Goal: Information Seeking & Learning: Learn about a topic

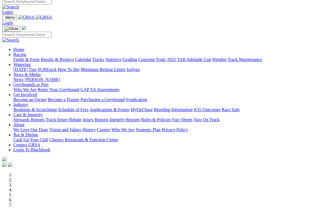
click at [26, 52] on link "Racing" at bounding box center [19, 54] width 13 height 5
click at [24, 57] on link "Fields & Form" at bounding box center [26, 59] width 26 height 5
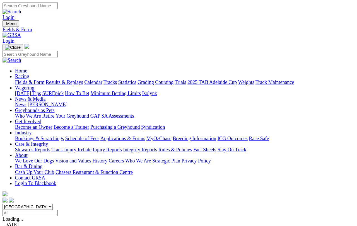
scroll to position [4, 0]
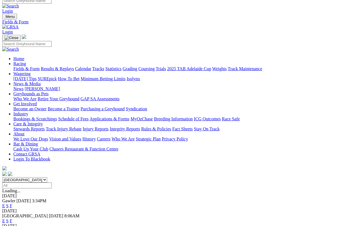
click at [15, 199] on span "Gawler" at bounding box center [8, 201] width 13 height 5
click at [5, 201] on link "E" at bounding box center [3, 206] width 3 height 5
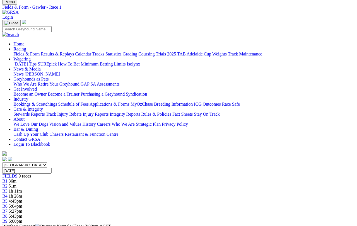
scroll to position [20, 5]
click at [8, 183] on span "R2" at bounding box center [4, 185] width 5 height 5
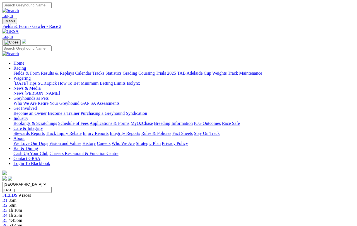
scroll to position [0, 1]
click at [74, 71] on link "Results & Replays" at bounding box center [57, 73] width 33 height 5
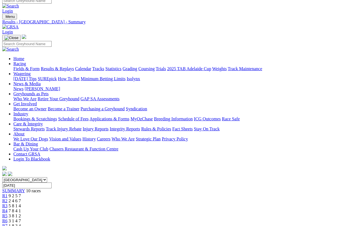
click at [8, 199] on span "R2" at bounding box center [4, 201] width 5 height 5
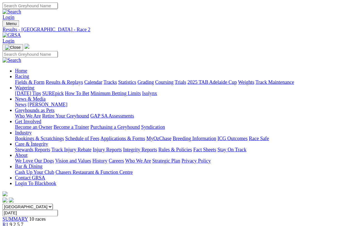
scroll to position [6, 0]
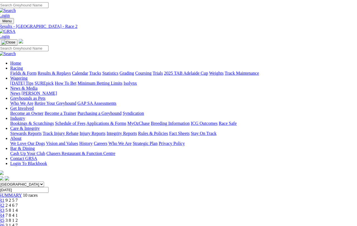
scroll to position [0, 0]
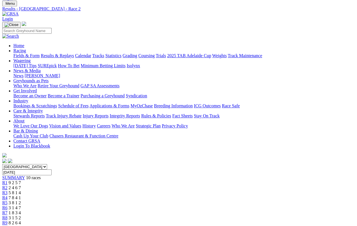
scroll to position [17, 0]
click at [74, 54] on link "Results & Replays" at bounding box center [57, 56] width 33 height 5
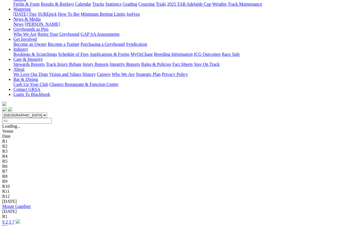
scroll to position [71, 0]
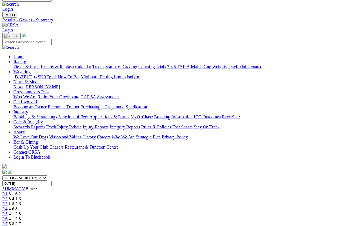
scroll to position [6, 0]
click at [25, 64] on link "Fields & Form" at bounding box center [26, 66] width 26 height 5
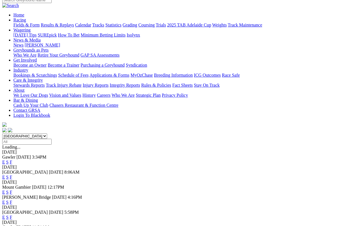
scroll to position [49, 0]
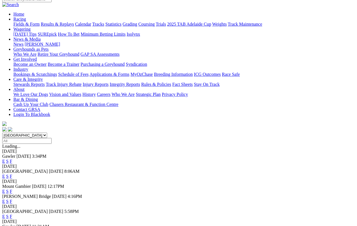
click at [9, 159] on link "S" at bounding box center [7, 161] width 3 height 5
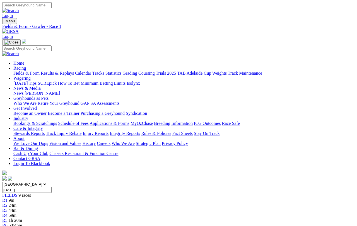
click at [68, 71] on link "Results & Replays" at bounding box center [57, 73] width 33 height 5
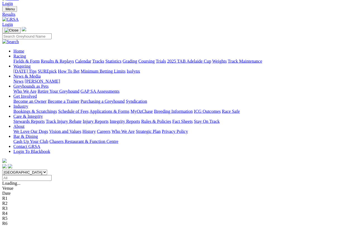
scroll to position [12, 0]
click at [25, 59] on link "Fields & Form" at bounding box center [26, 61] width 26 height 5
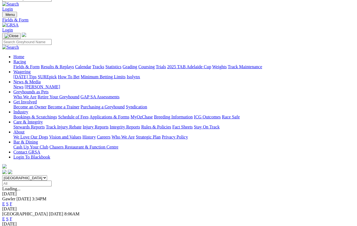
scroll to position [6, 0]
click at [5, 201] on link "E" at bounding box center [3, 204] width 3 height 5
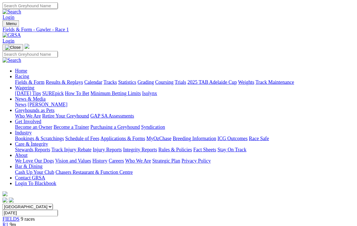
scroll to position [6, 0]
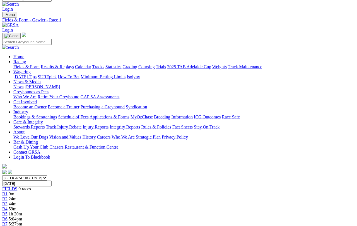
click at [8, 197] on span "R2" at bounding box center [4, 199] width 5 height 5
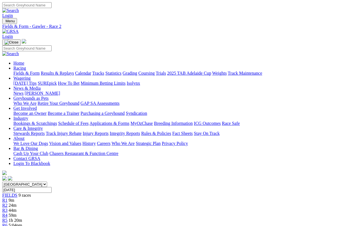
scroll to position [6, 0]
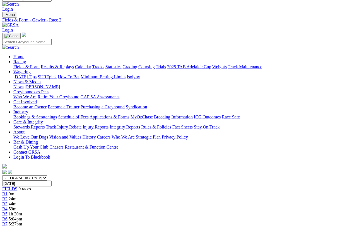
click at [47, 175] on select "[GEOGRAPHIC_DATA] [GEOGRAPHIC_DATA] [GEOGRAPHIC_DATA] [GEOGRAPHIC_DATA] [GEOGRA…" at bounding box center [24, 177] width 45 height 5
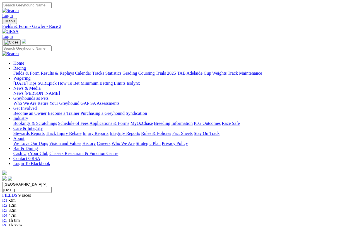
scroll to position [0, 5]
click at [61, 71] on link "Results & Replays" at bounding box center [57, 73] width 33 height 5
click at [24, 71] on link "Fields & Form" at bounding box center [26, 73] width 26 height 5
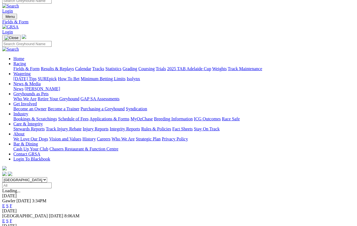
scroll to position [4, 0]
click at [5, 204] on link "E" at bounding box center [3, 206] width 3 height 5
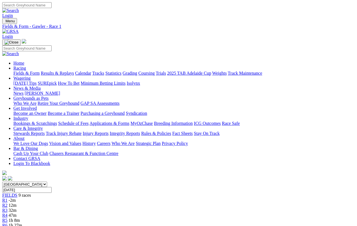
scroll to position [4, 0]
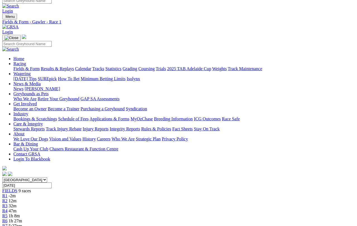
click at [8, 194] on span "R1" at bounding box center [4, 196] width 5 height 5
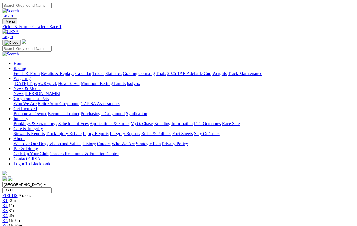
scroll to position [0, 1]
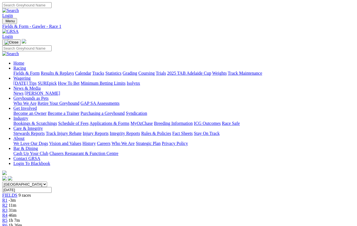
scroll to position [6, 0]
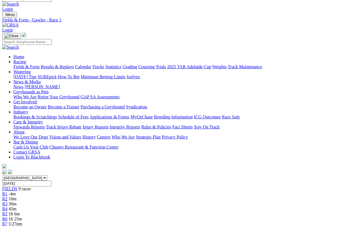
scroll to position [6, 0]
click at [73, 64] on link "Results & Replays" at bounding box center [57, 66] width 33 height 5
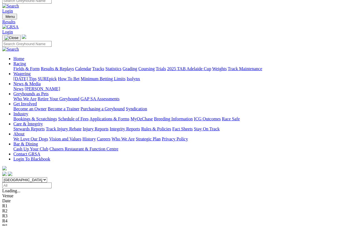
scroll to position [4, 0]
click at [30, 66] on link "Fields & Form" at bounding box center [26, 68] width 26 height 5
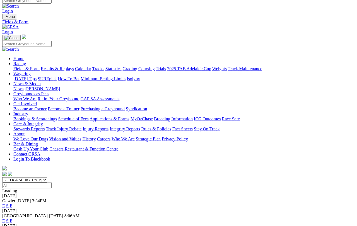
scroll to position [4, 0]
click at [12, 204] on link "F" at bounding box center [11, 206] width 3 height 5
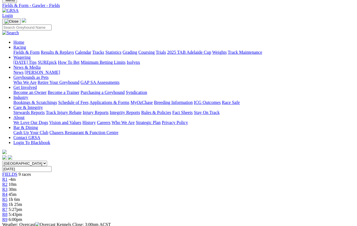
scroll to position [21, 0]
click at [8, 177] on link "R1" at bounding box center [4, 179] width 5 height 5
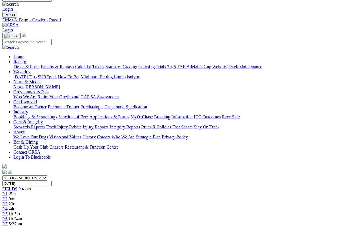
scroll to position [6, 0]
click at [70, 64] on link "Results & Replays" at bounding box center [57, 66] width 33 height 5
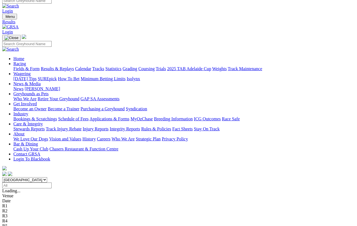
scroll to position [4, 0]
click at [28, 66] on link "Fields & Form" at bounding box center [26, 68] width 26 height 5
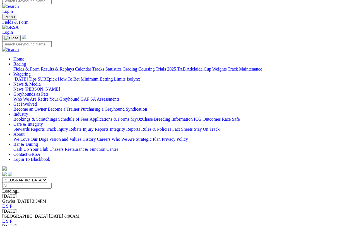
scroll to position [4, 0]
click at [5, 201] on link "E" at bounding box center [3, 206] width 3 height 5
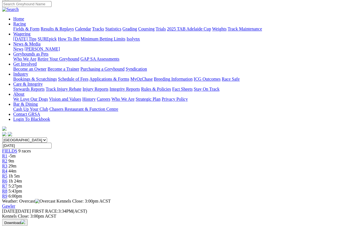
scroll to position [0, 1]
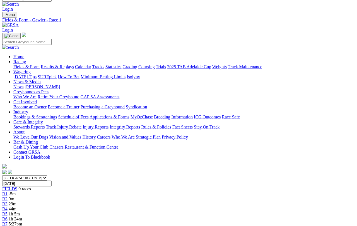
scroll to position [6, 0]
click at [73, 64] on link "Results & Replays" at bounding box center [57, 66] width 33 height 5
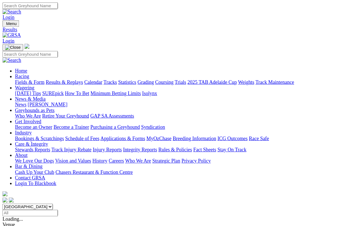
scroll to position [4, 0]
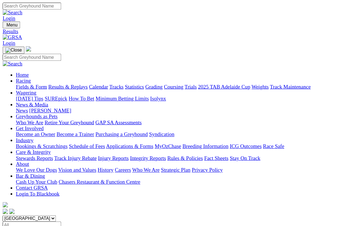
click at [94, 208] on div "R1" at bounding box center [178, 210] width 352 height 5
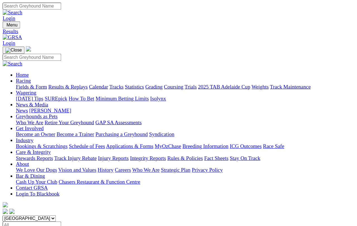
click at [95, 208] on div "R1" at bounding box center [178, 210] width 352 height 5
click at [97, 208] on div "R1" at bounding box center [178, 210] width 352 height 5
click at [28, 71] on link "Fields & Form" at bounding box center [26, 73] width 26 height 5
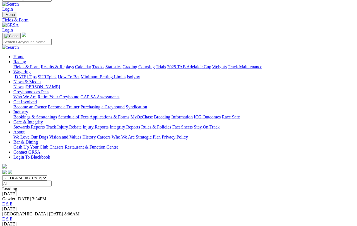
scroll to position [6, 0]
click at [5, 202] on link "E" at bounding box center [3, 204] width 3 height 5
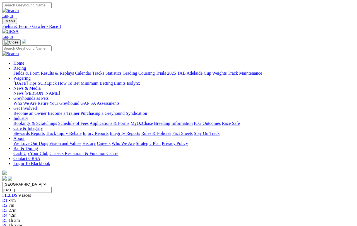
click at [74, 71] on link "Results & Replays" at bounding box center [57, 73] width 33 height 5
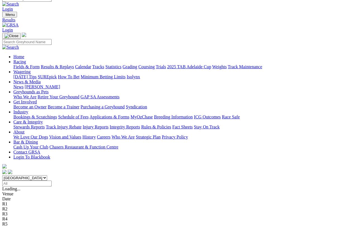
scroll to position [6, 0]
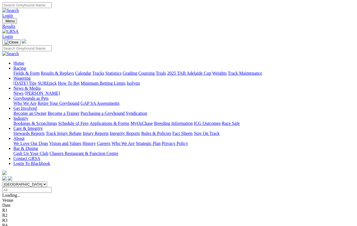
scroll to position [6, 0]
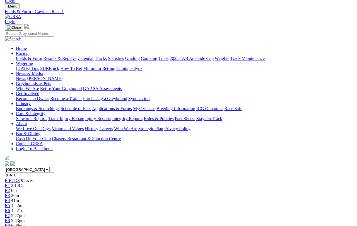
scroll to position [15, 0]
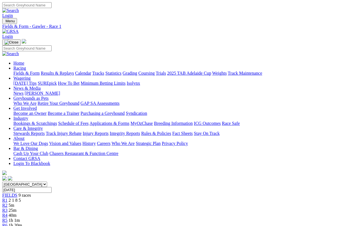
scroll to position [6, 0]
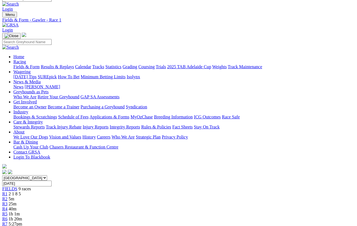
click at [8, 197] on link "R2" at bounding box center [4, 199] width 5 height 5
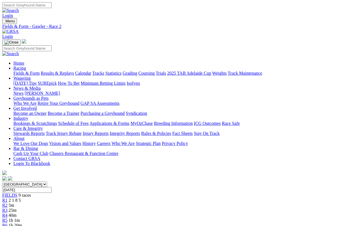
scroll to position [6, 0]
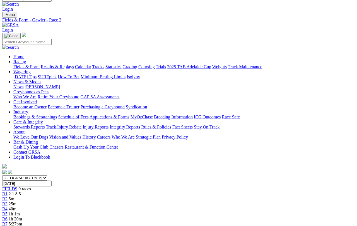
click at [21, 192] on span "2 1 8 5" at bounding box center [15, 194] width 12 height 5
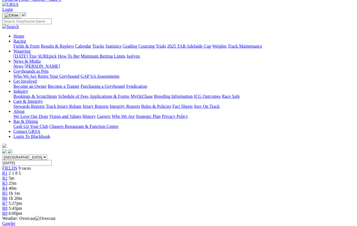
scroll to position [28, 0]
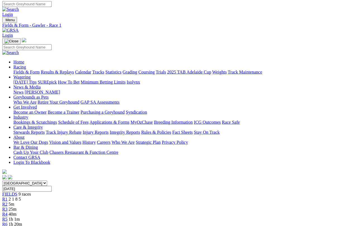
scroll to position [1, 0]
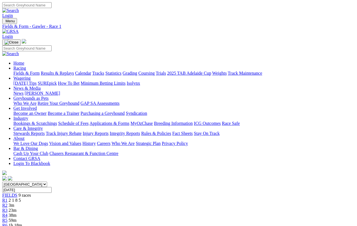
scroll to position [6, 0]
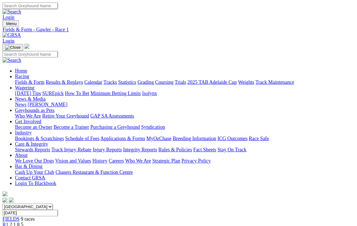
scroll to position [6, 0]
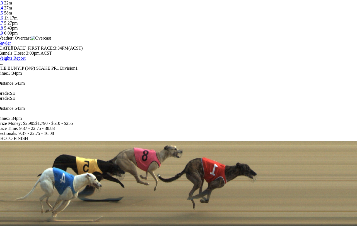
scroll to position [207, 4]
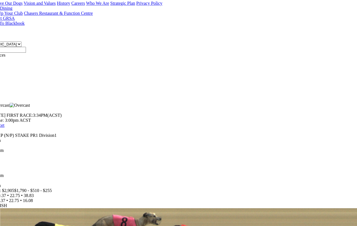
scroll to position [139, 26]
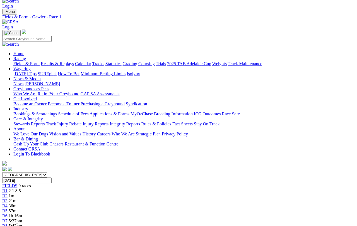
scroll to position [9, 0]
click at [72, 61] on link "Results & Replays" at bounding box center [57, 63] width 33 height 5
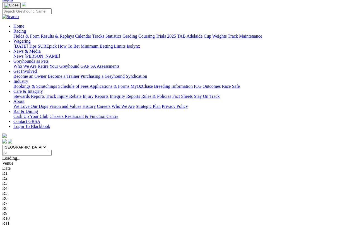
scroll to position [38, 0]
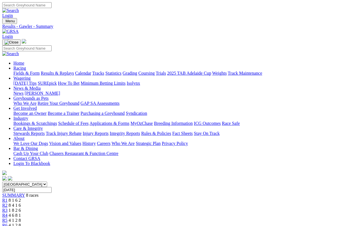
click at [74, 71] on link "Results & Replays" at bounding box center [57, 73] width 33 height 5
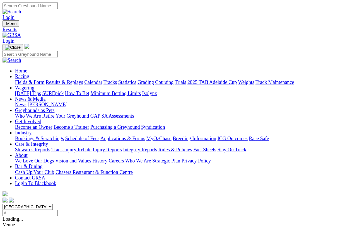
scroll to position [4, 0]
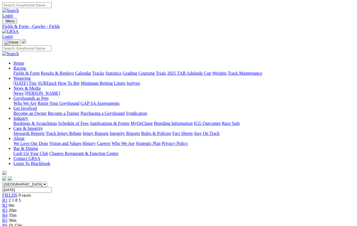
scroll to position [4, 0]
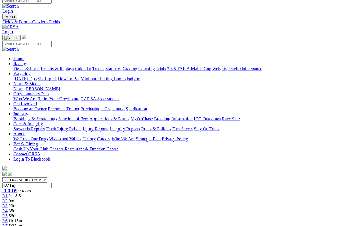
click at [8, 194] on span "R1" at bounding box center [4, 196] width 5 height 5
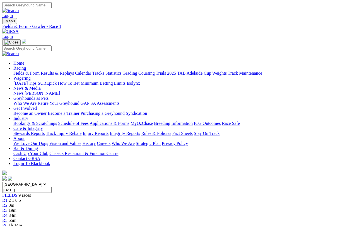
scroll to position [6, 0]
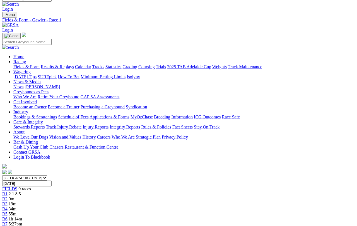
scroll to position [6, 0]
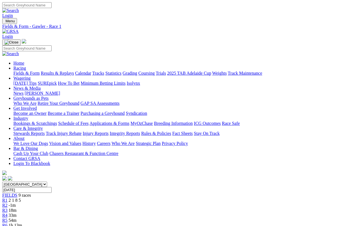
scroll to position [4, 0]
